Goal: Task Accomplishment & Management: Use online tool/utility

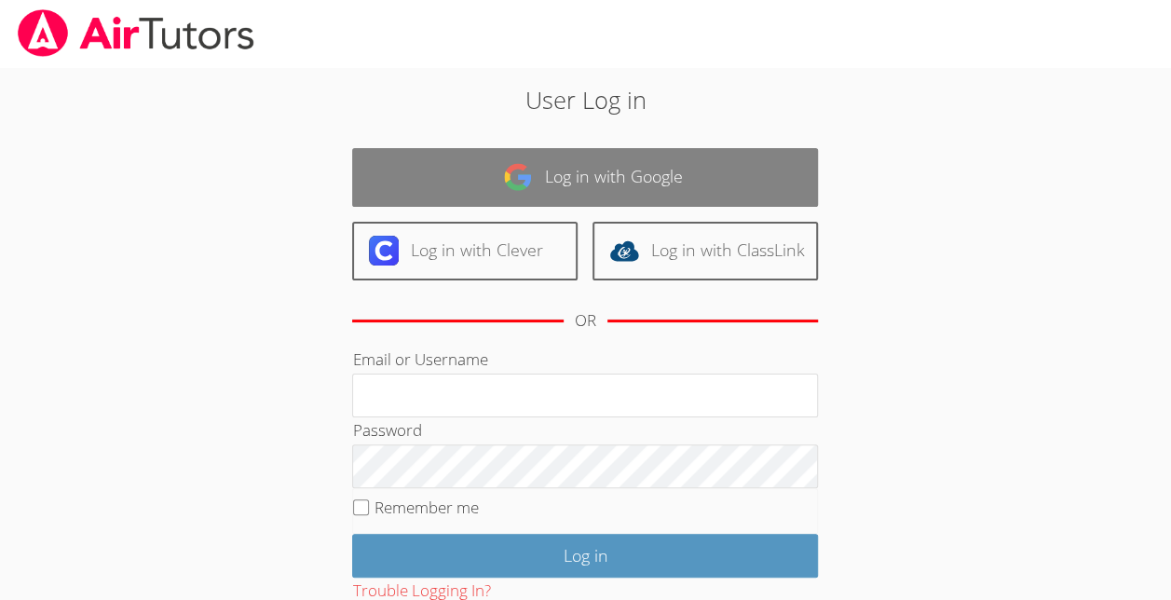
click at [504, 157] on link "Log in with Google" at bounding box center [585, 177] width 466 height 59
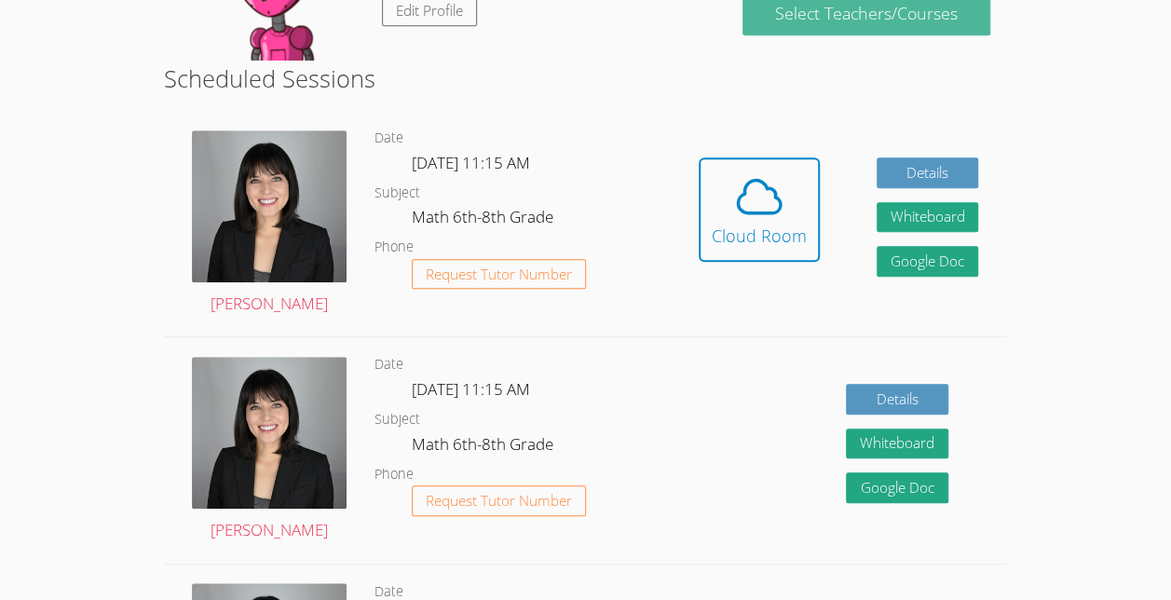
scroll to position [427, 0]
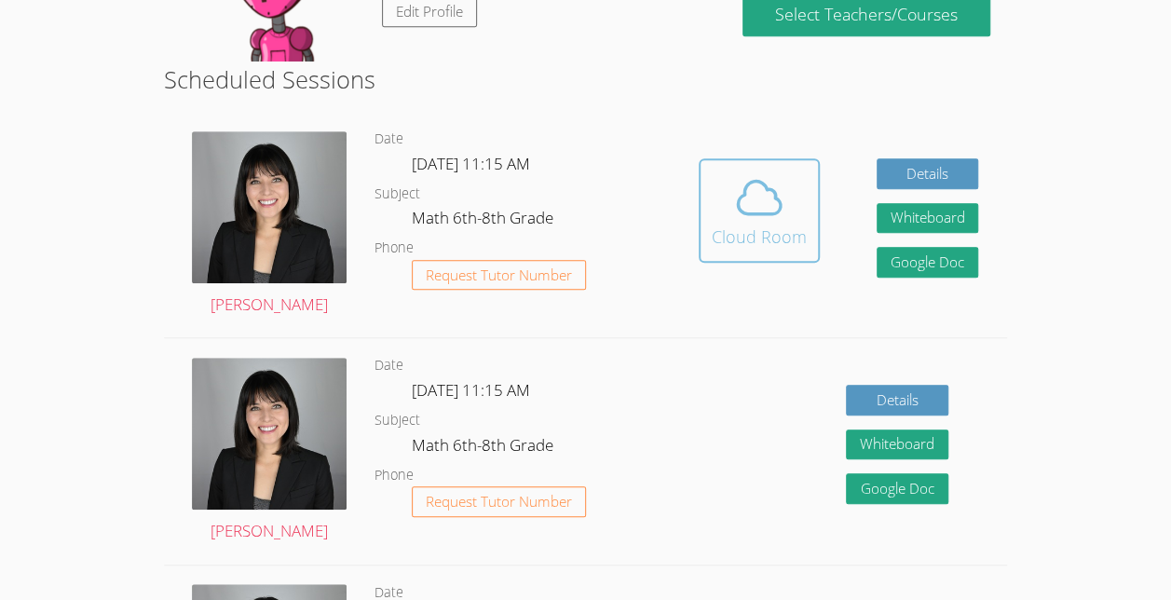
click at [722, 240] on div "Cloud Room" at bounding box center [759, 237] width 95 height 26
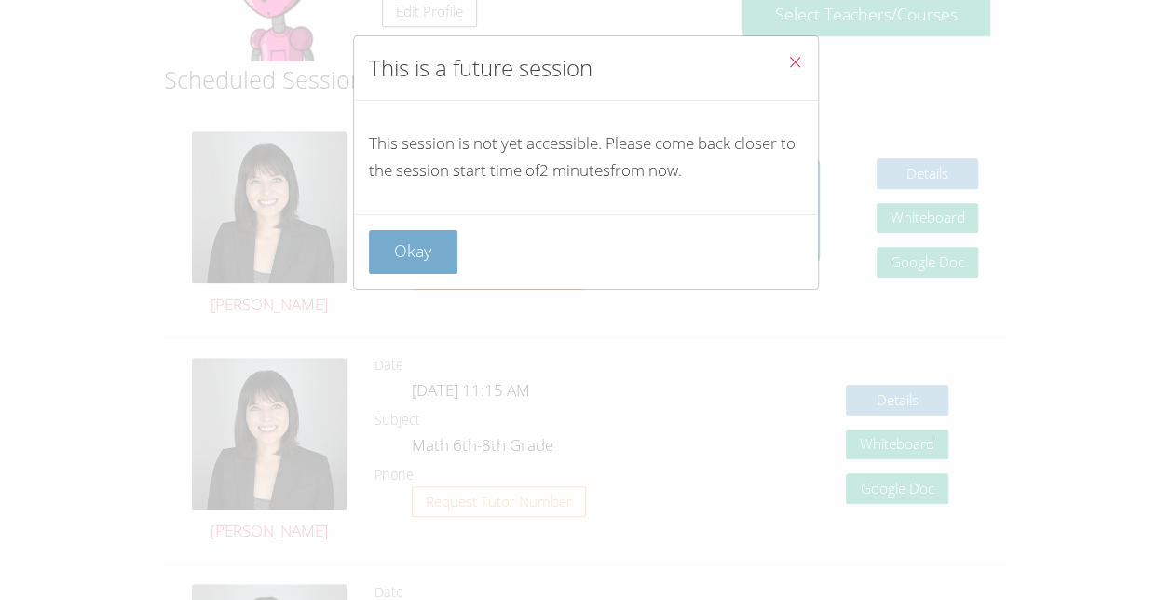
click at [418, 260] on button "Okay" at bounding box center [413, 252] width 89 height 44
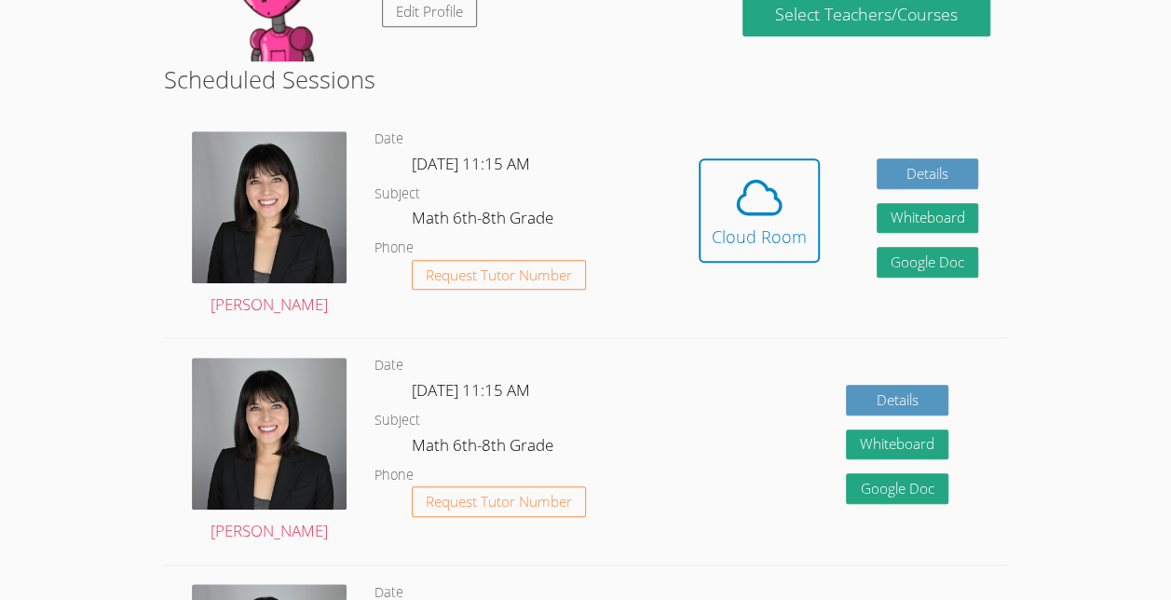
click at [788, 442] on div "Details Whiteboard Hidden Google Doc" at bounding box center [838, 450] width 337 height 225
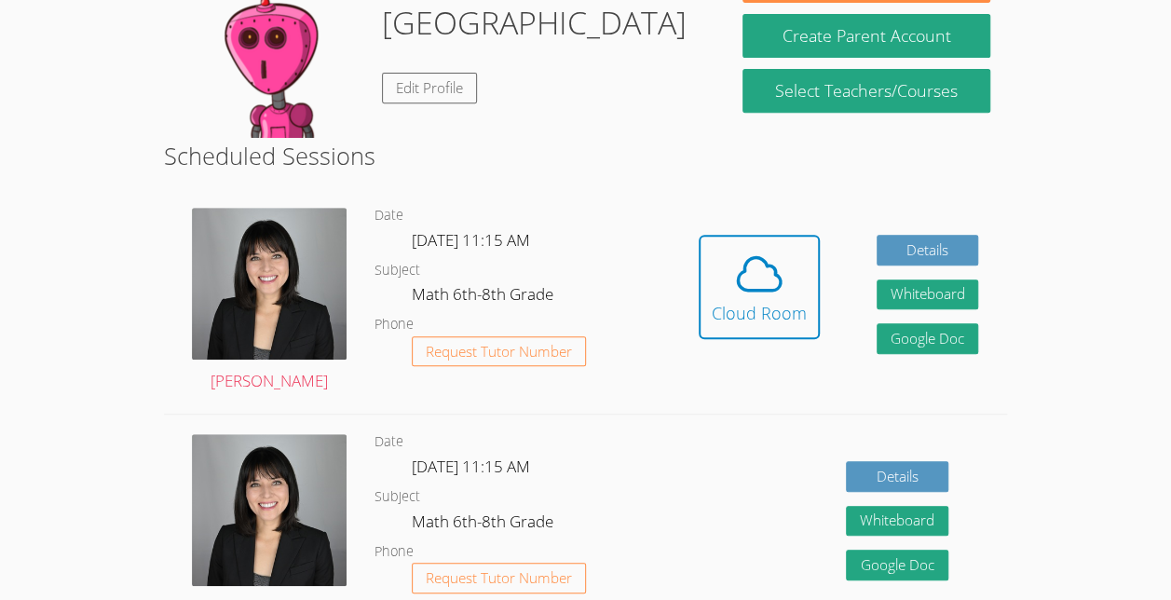
scroll to position [351, 0]
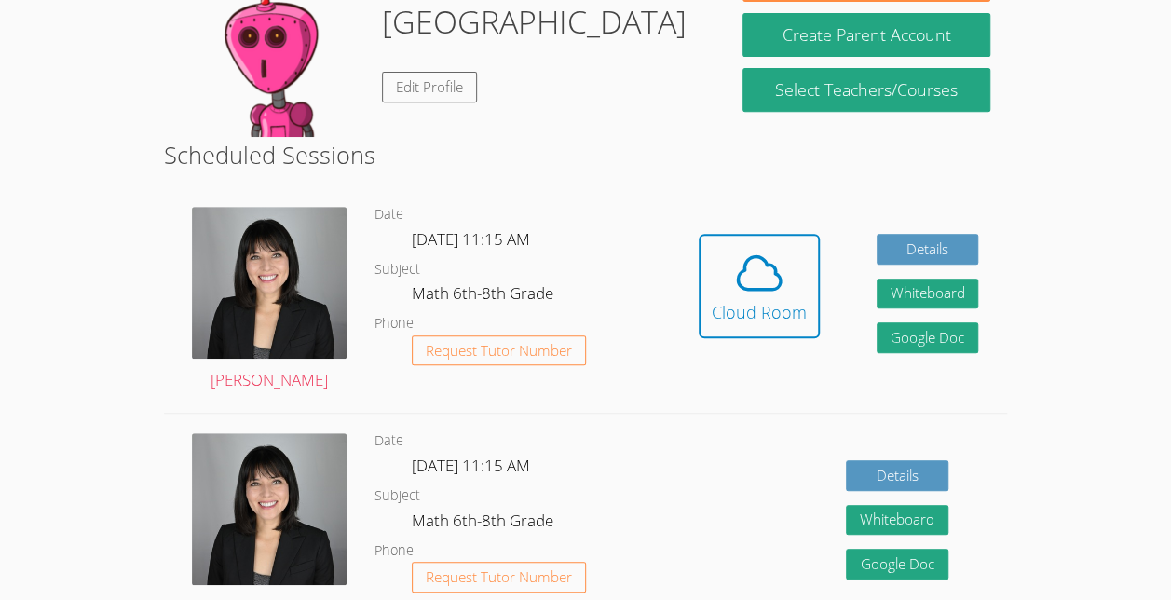
click at [758, 240] on button "Cloud Room" at bounding box center [759, 286] width 121 height 104
drag, startPoint x: 776, startPoint y: 311, endPoint x: 734, endPoint y: 293, distance: 45.5
drag, startPoint x: 734, startPoint y: 293, endPoint x: 716, endPoint y: 285, distance: 19.6
drag, startPoint x: 716, startPoint y: 285, endPoint x: 634, endPoint y: 259, distance: 86.0
click at [634, 259] on dl "Date [DATE] 11:15 AM Subject Math 6th-8th Grade Phone Request Tutor Number" at bounding box center [522, 300] width 295 height 194
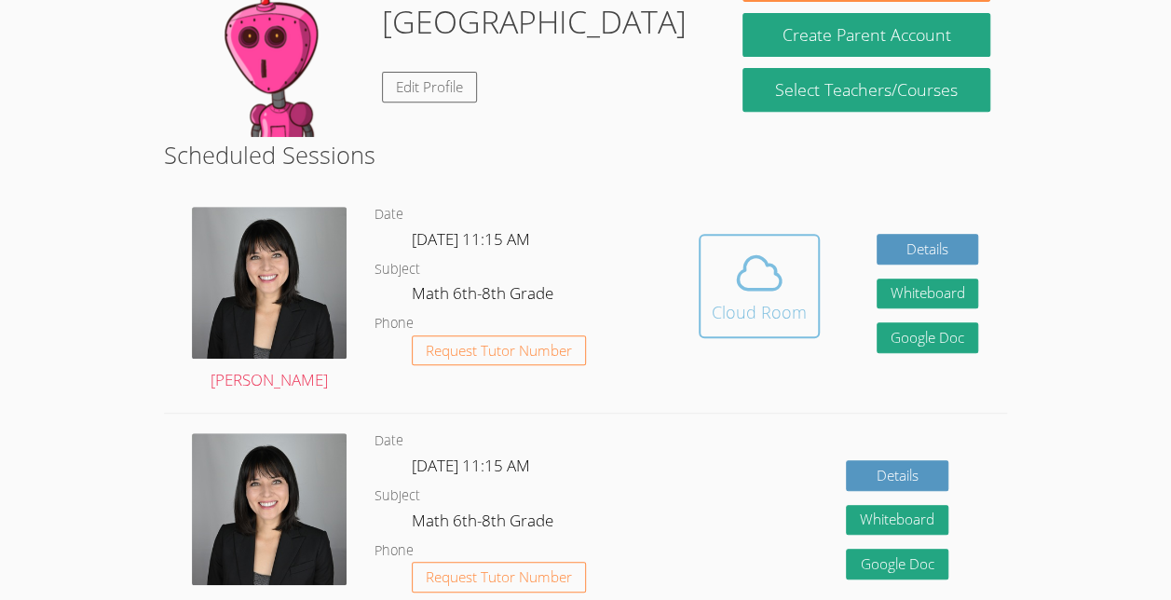
click at [771, 259] on icon at bounding box center [759, 273] width 52 height 52
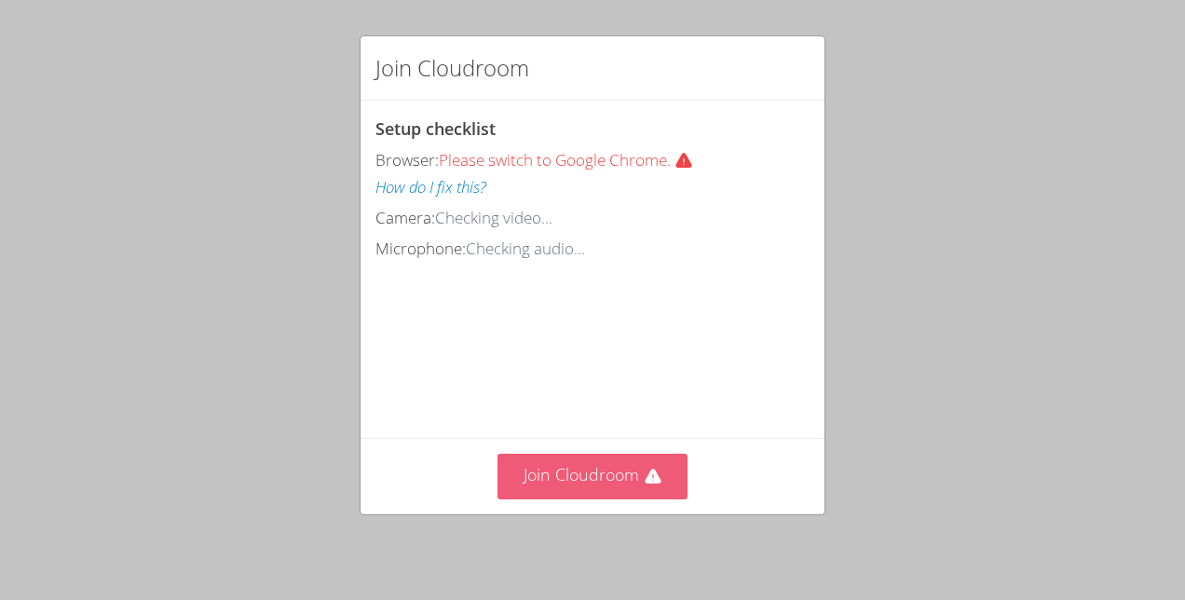
click at [604, 499] on button "Join Cloudroom" at bounding box center [593, 477] width 191 height 46
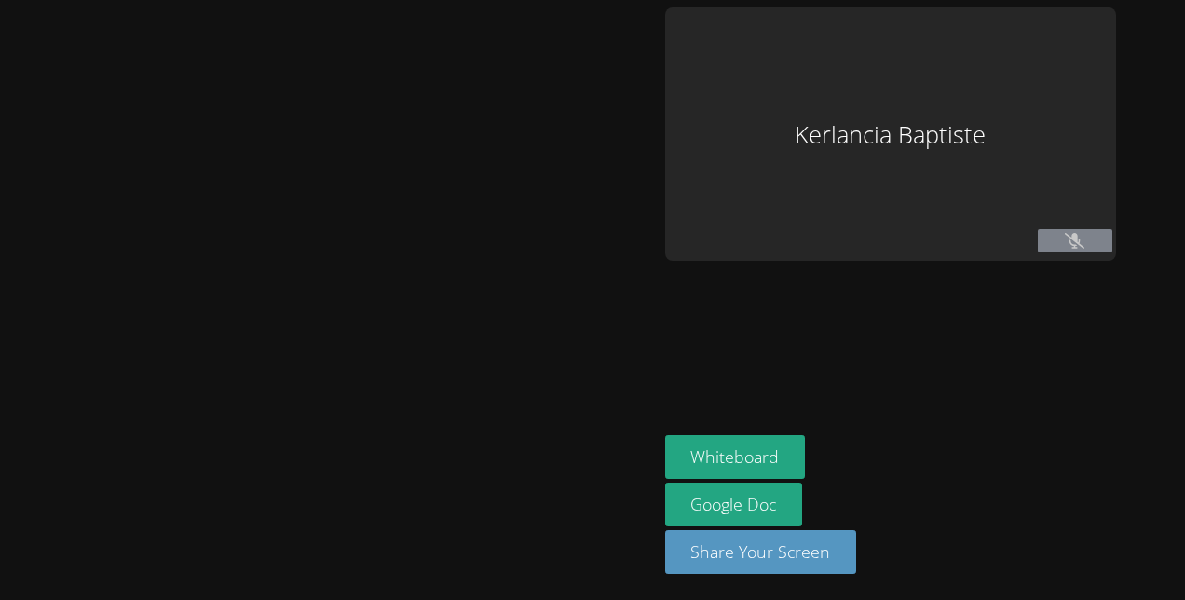
click at [589, 494] on div at bounding box center [328, 299] width 643 height 585
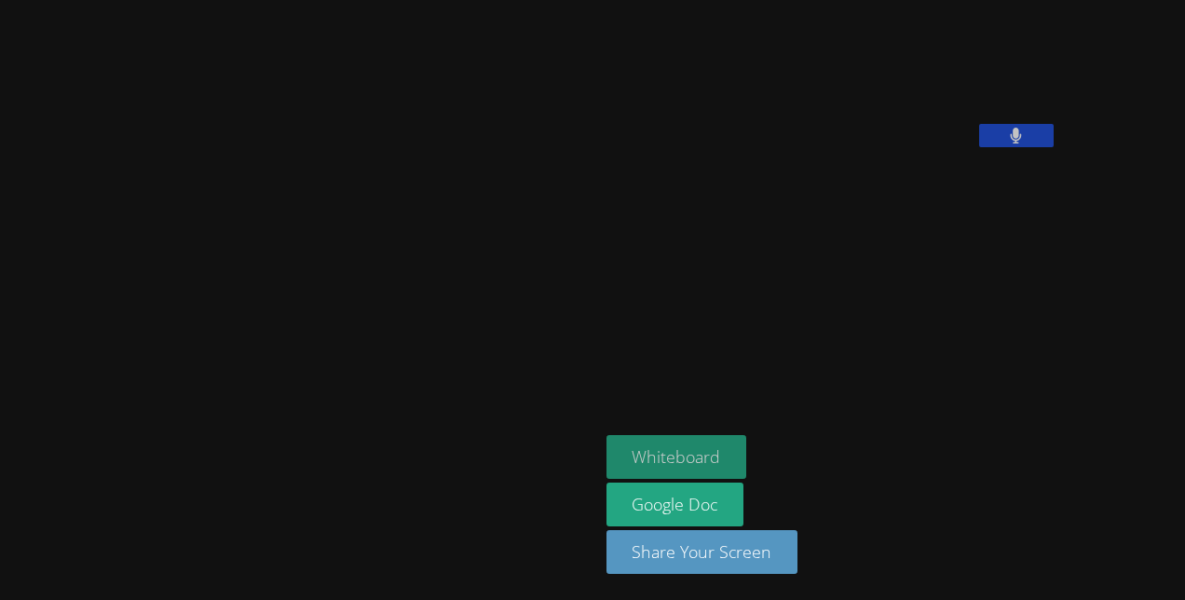
click at [607, 446] on button "Whiteboard" at bounding box center [677, 457] width 141 height 44
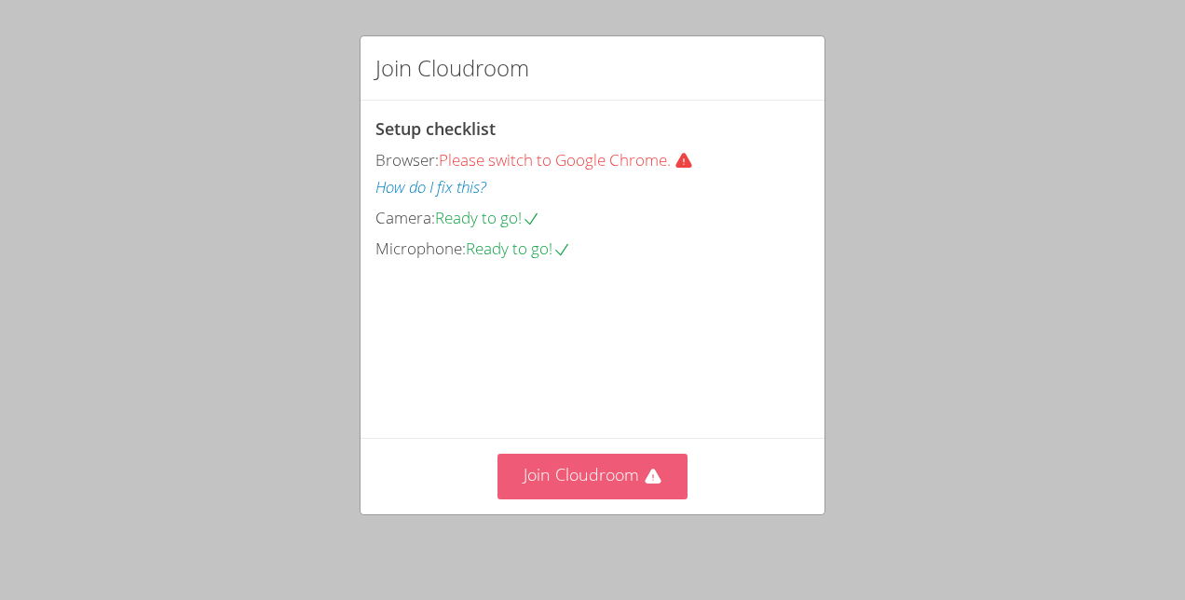
click at [607, 458] on button "Join Cloudroom" at bounding box center [593, 477] width 191 height 46
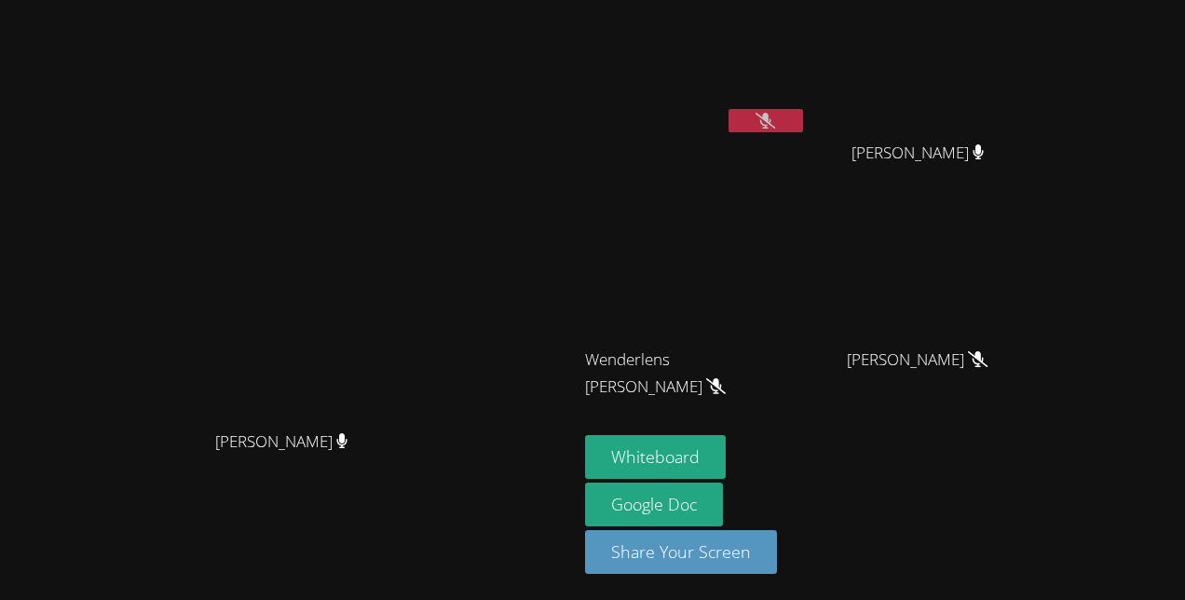
click at [757, 116] on icon at bounding box center [766, 121] width 20 height 16
click at [766, 118] on icon at bounding box center [766, 121] width 20 height 16
click at [978, 354] on span "Hansley Bonhomme" at bounding box center [918, 360] width 133 height 27
click at [1062, 363] on div "Kirsten Marino Kirsten Marino Kerlancia Baptiste Jestin Chery Jestin Chery Wend…" at bounding box center [592, 300] width 1185 height 600
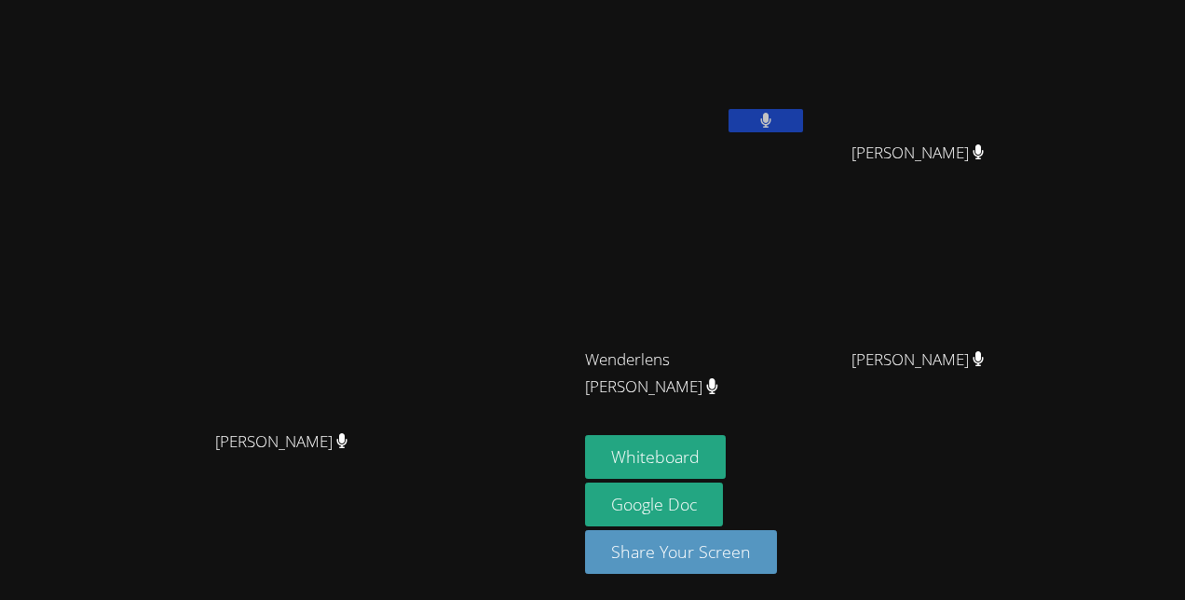
click at [760, 113] on icon at bounding box center [766, 121] width 12 height 16
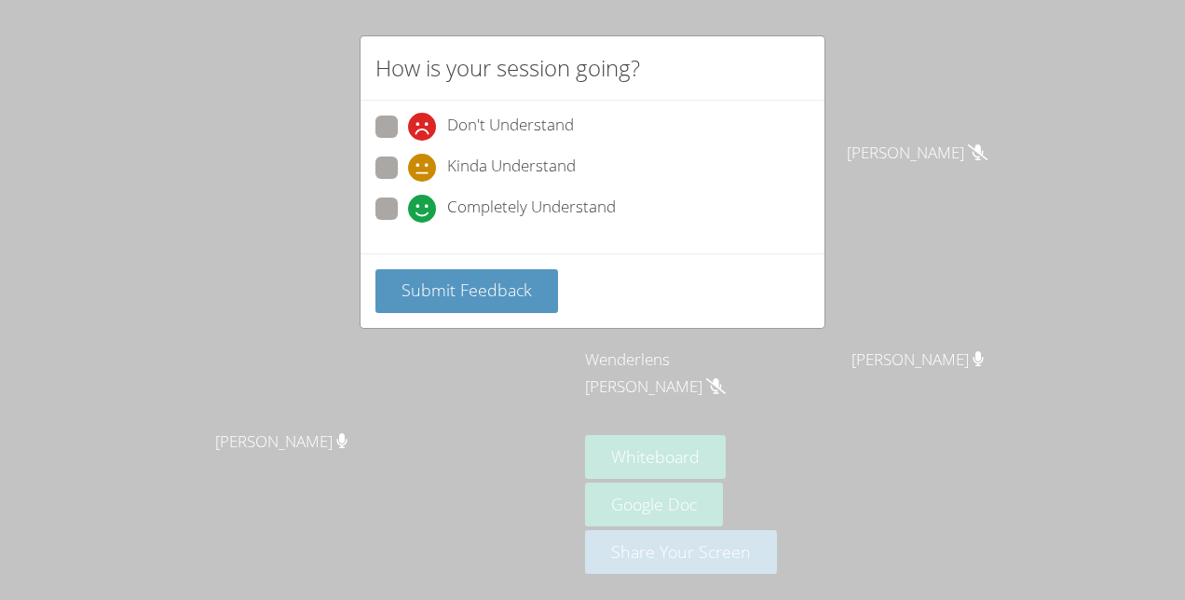
click at [369, 106] on div "Don't Understand Kinda Understand Completely Understand" at bounding box center [593, 177] width 464 height 153
click at [378, 184] on div "Kinda Understand" at bounding box center [592, 174] width 434 height 34
click at [408, 223] on span at bounding box center [408, 223] width 0 height 0
click at [408, 212] on input "Completely Understand" at bounding box center [416, 206] width 16 height 16
radio input "true"
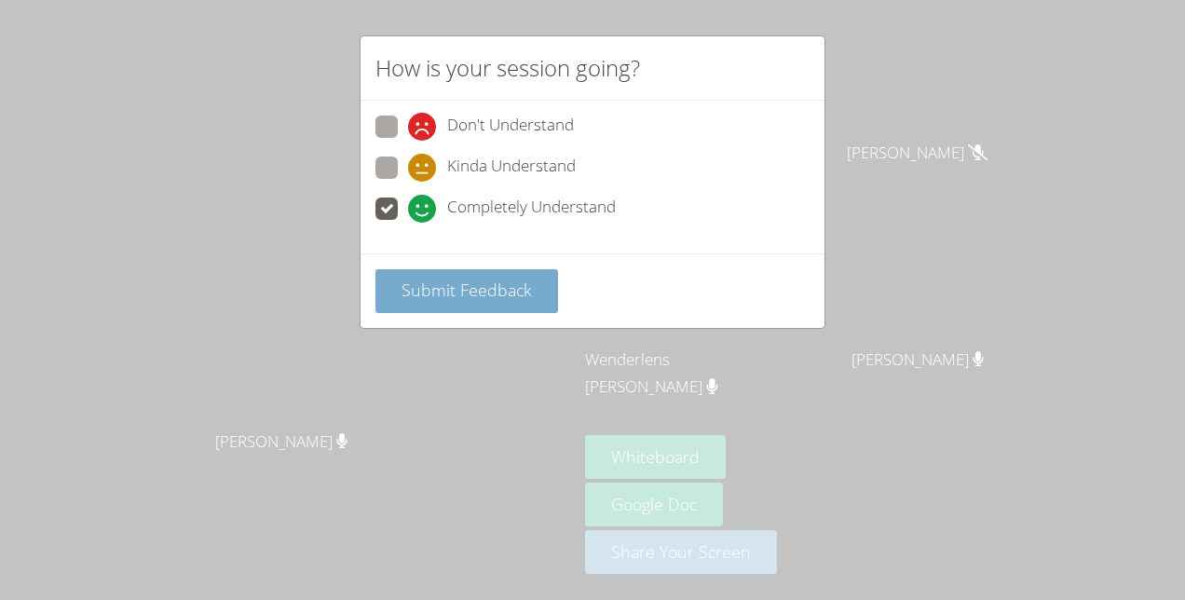
click at [426, 307] on button "Submit Feedback" at bounding box center [466, 291] width 183 height 44
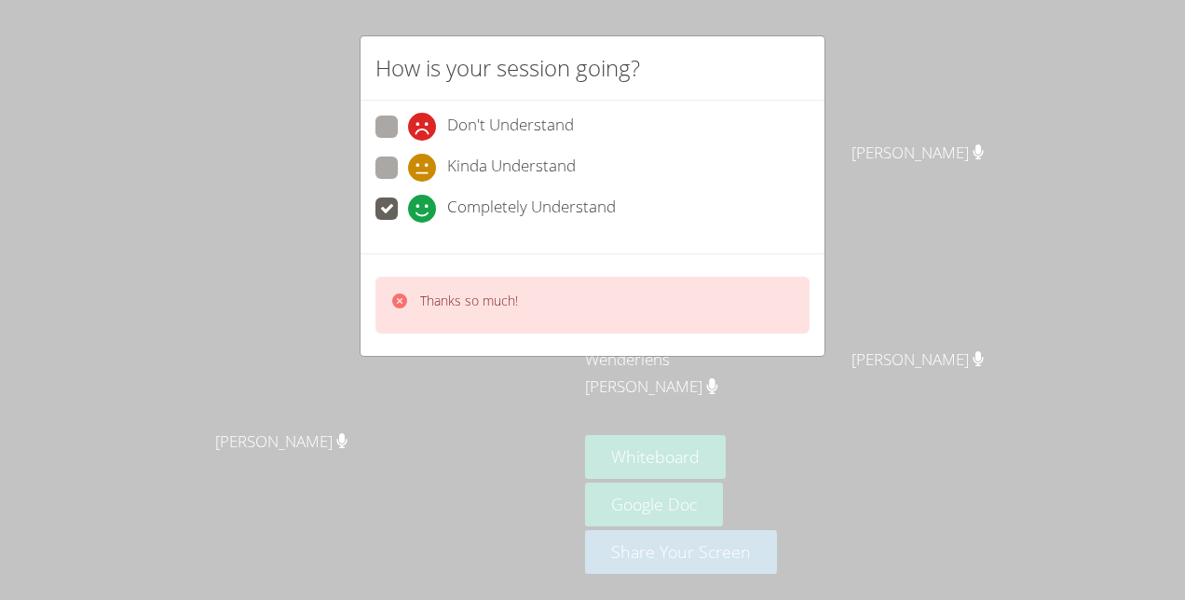
click at [495, 304] on p "Thanks so much!" at bounding box center [469, 301] width 98 height 19
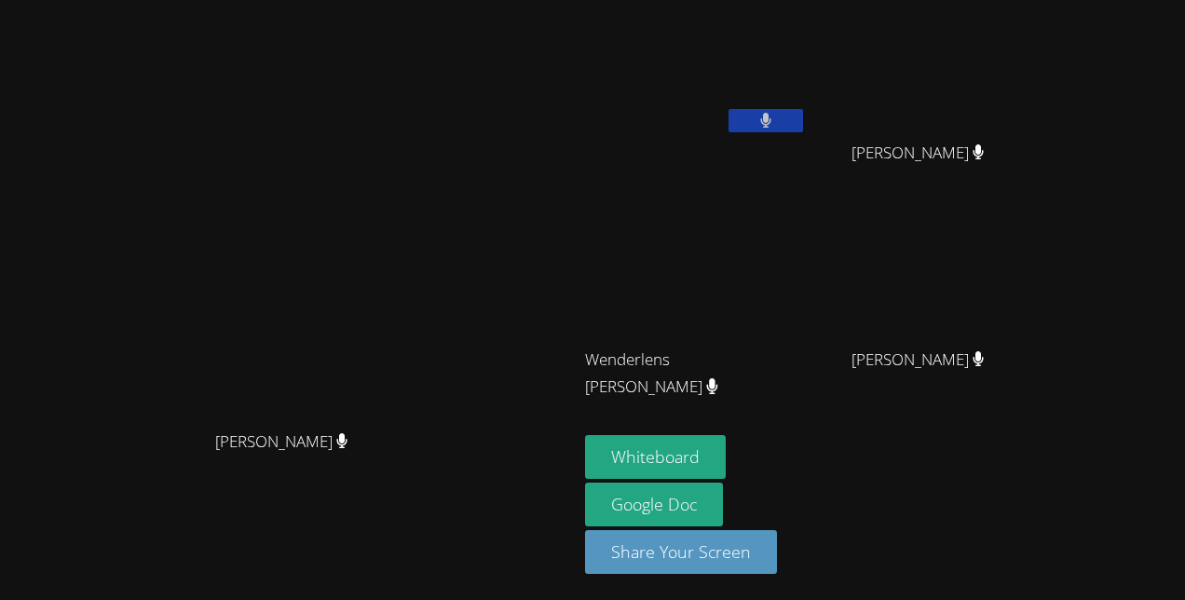
drag, startPoint x: 1145, startPoint y: 234, endPoint x: 1181, endPoint y: 312, distance: 86.3
click at [1145, 234] on div "Kirsten Marino Kirsten Marino Kerlancia Baptiste Jestin Chery Jestin Chery Wend…" at bounding box center [592, 300] width 1185 height 600
click at [498, 144] on div "[PERSON_NAME]" at bounding box center [288, 262] width 563 height 317
click at [101, 471] on div "[PERSON_NAME]" at bounding box center [288, 458] width 563 height 75
click at [763, 119] on icon at bounding box center [766, 121] width 20 height 16
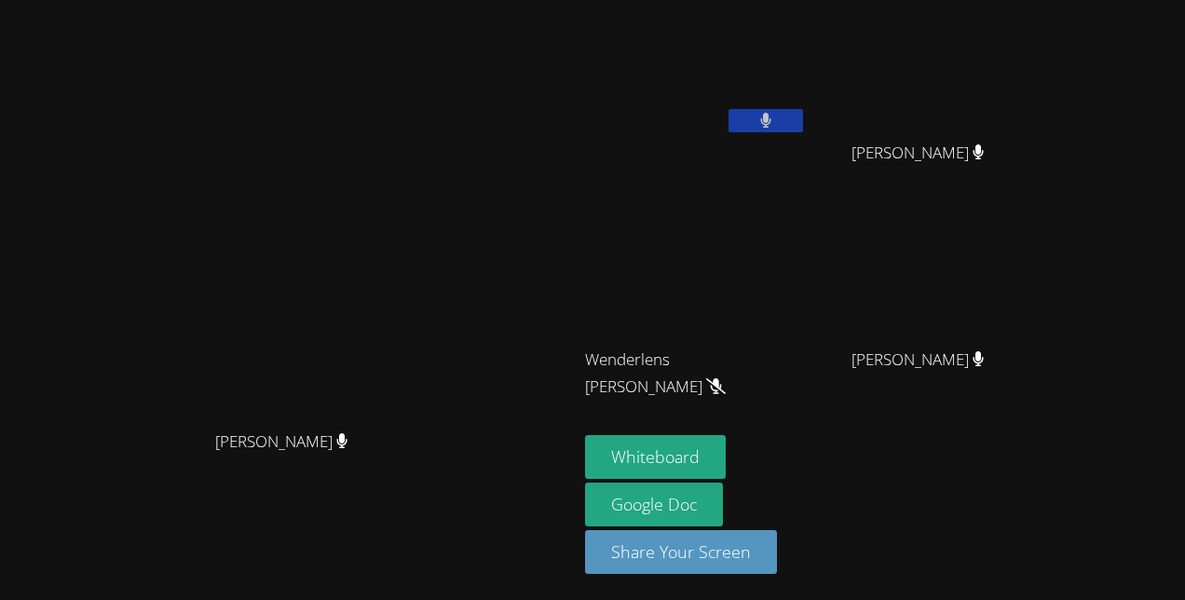
click at [754, 105] on video at bounding box center [696, 69] width 222 height 125
